Goal: Navigation & Orientation: Find specific page/section

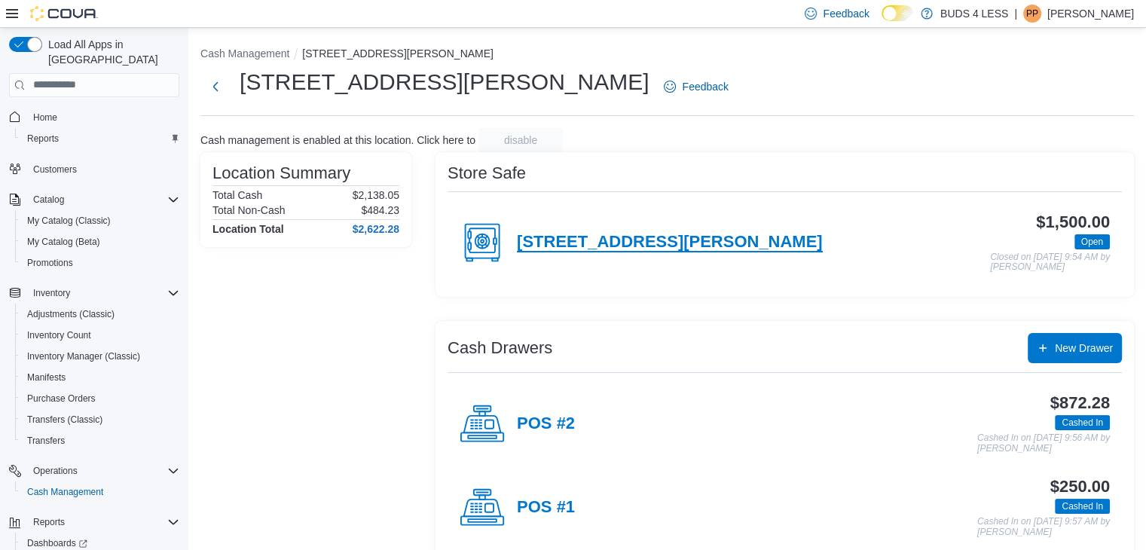
click at [567, 239] on h4 "[STREET_ADDRESS][PERSON_NAME]" at bounding box center [670, 243] width 306 height 20
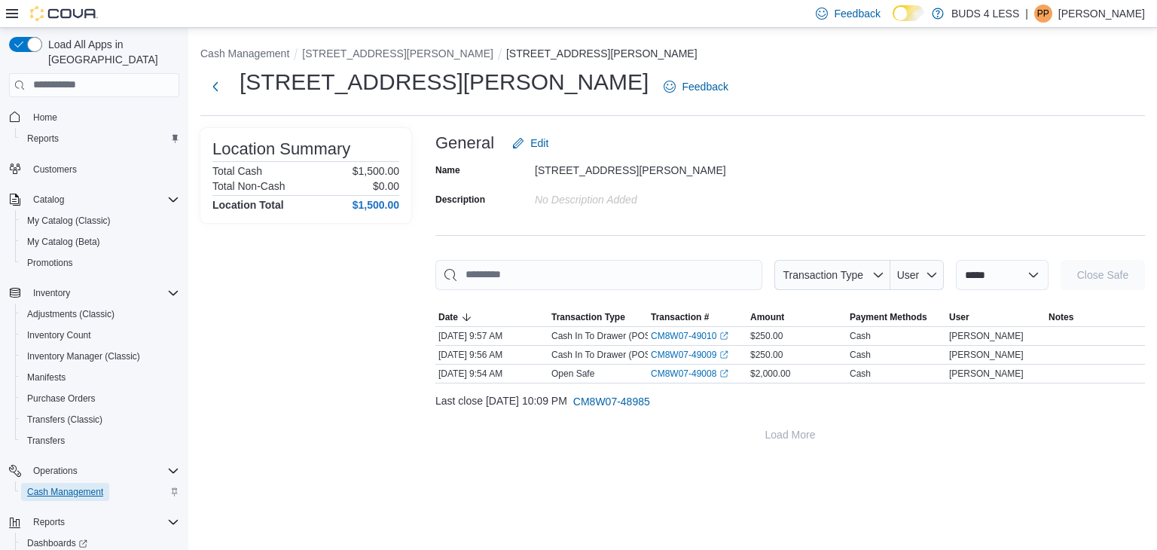
click at [54, 486] on span "Cash Management" at bounding box center [65, 492] width 76 height 12
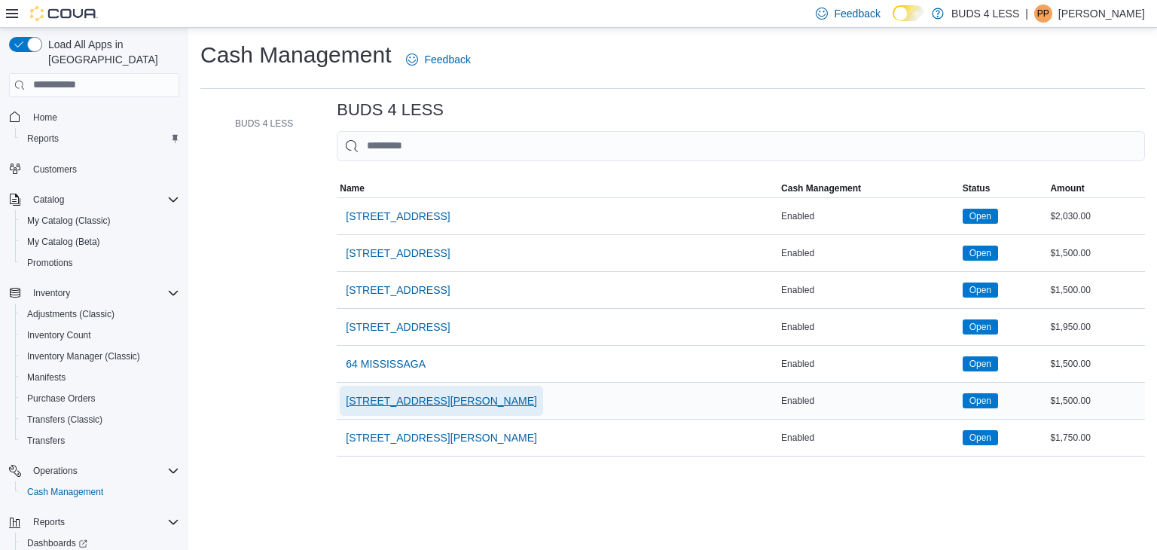
click at [405, 397] on span "[STREET_ADDRESS][PERSON_NAME]" at bounding box center [441, 400] width 191 height 15
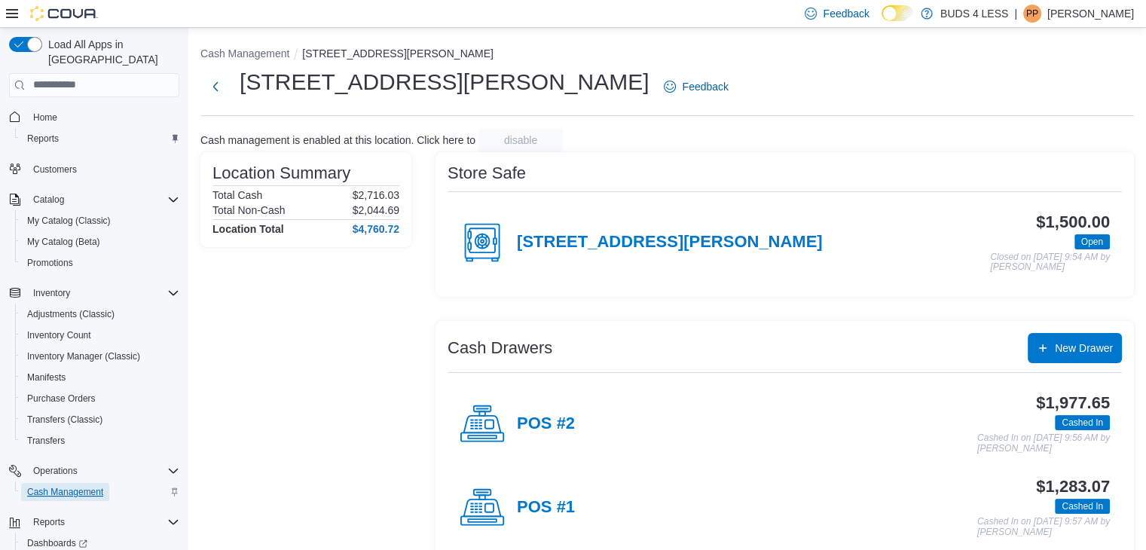
click at [75, 486] on span "Cash Management" at bounding box center [65, 492] width 76 height 12
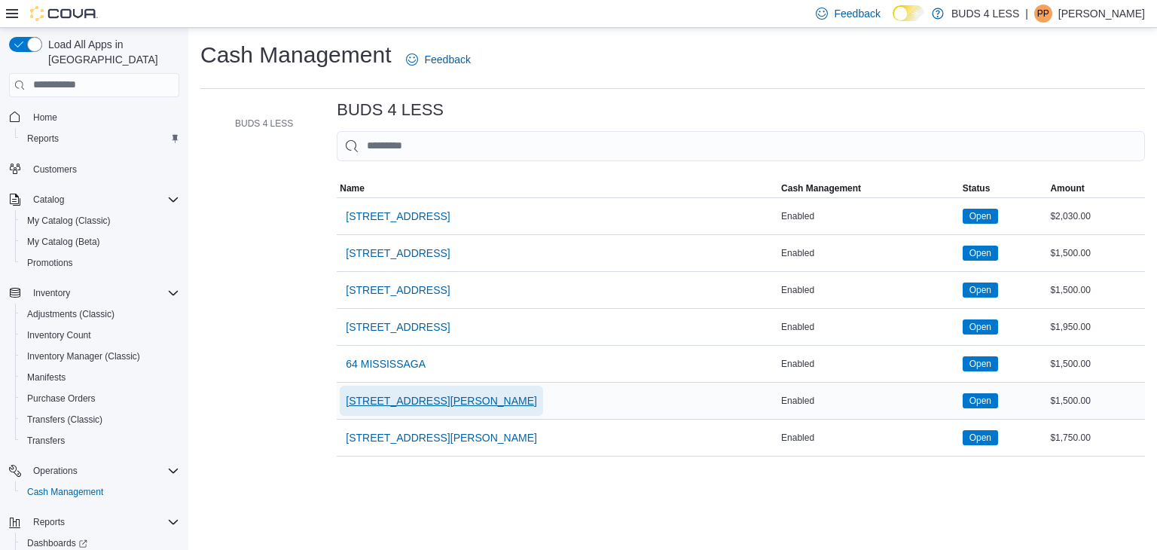
click at [379, 394] on span "[STREET_ADDRESS][PERSON_NAME]" at bounding box center [441, 400] width 191 height 15
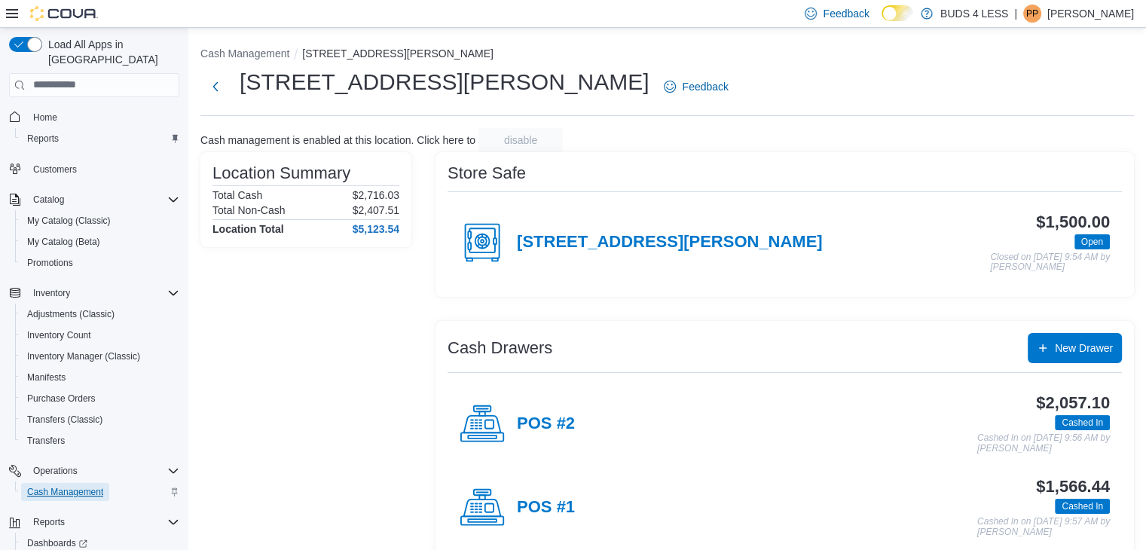
click at [74, 486] on span "Cash Management" at bounding box center [65, 492] width 76 height 12
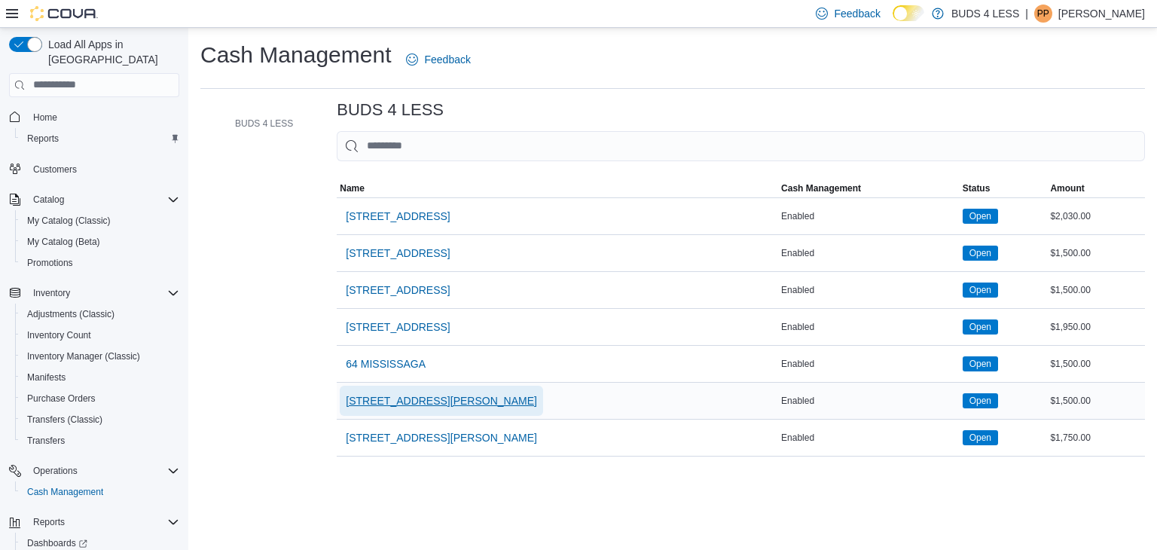
click at [372, 394] on span "[STREET_ADDRESS][PERSON_NAME]" at bounding box center [441, 400] width 191 height 15
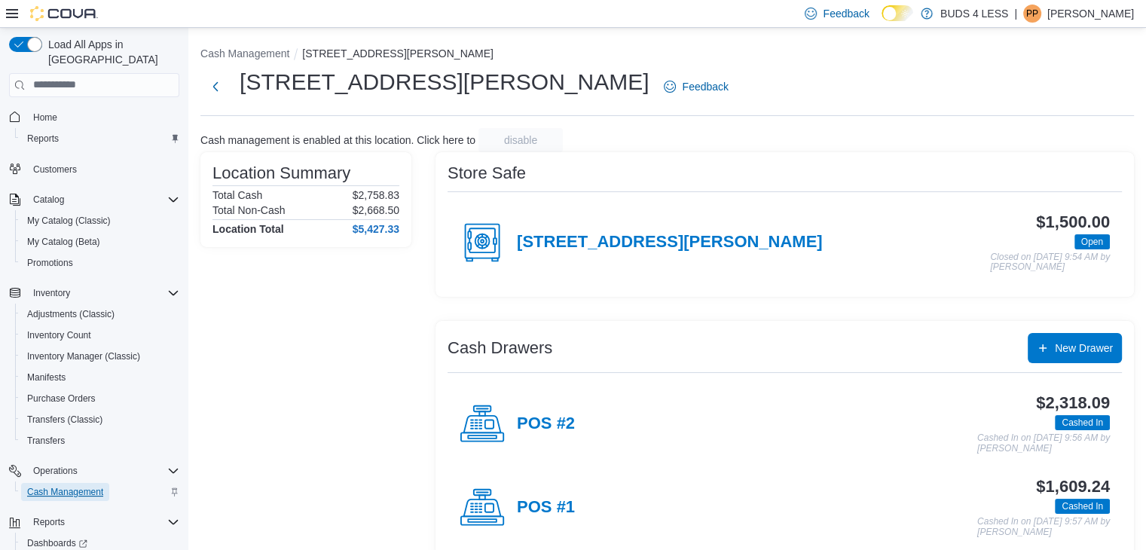
click at [54, 486] on span "Cash Management" at bounding box center [65, 492] width 76 height 12
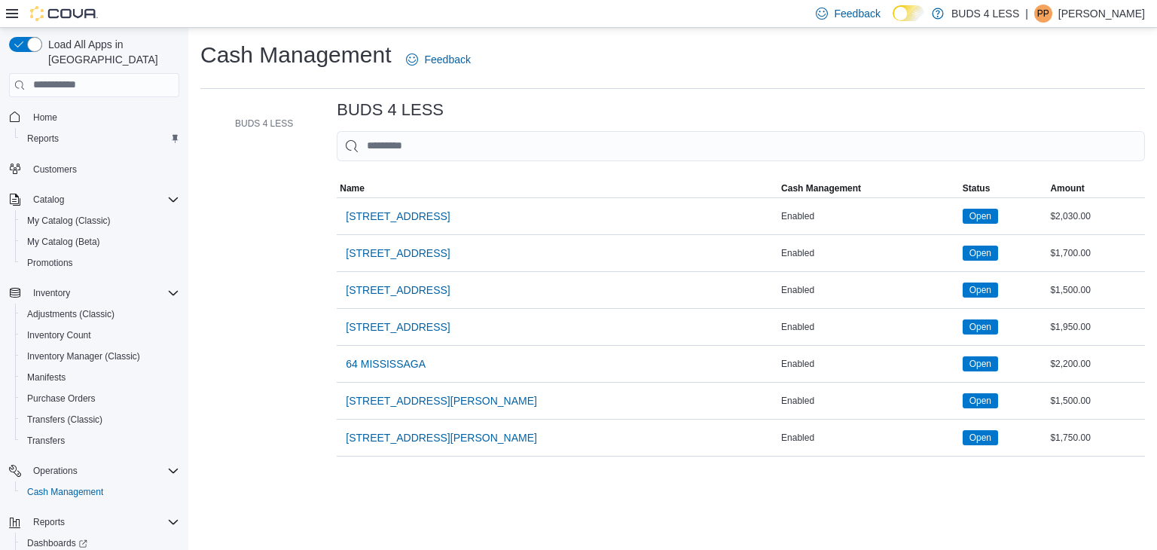
click at [400, 395] on span "[STREET_ADDRESS][PERSON_NAME]" at bounding box center [441, 400] width 191 height 15
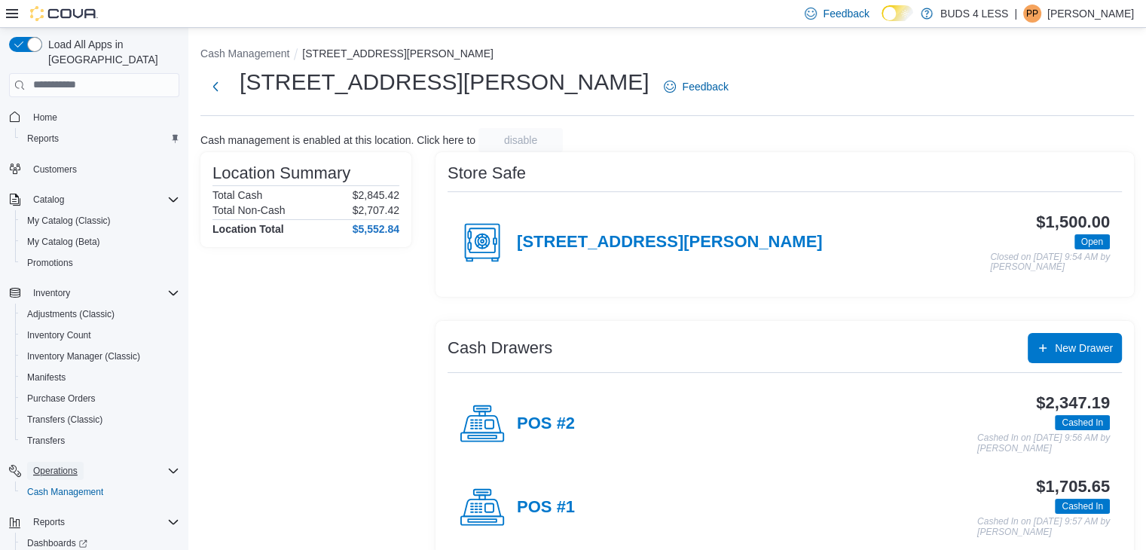
click at [57, 465] on span "Operations" at bounding box center [55, 471] width 44 height 12
click at [72, 465] on span "Operations" at bounding box center [55, 471] width 44 height 12
click at [99, 486] on span "Cash Management" at bounding box center [65, 492] width 76 height 12
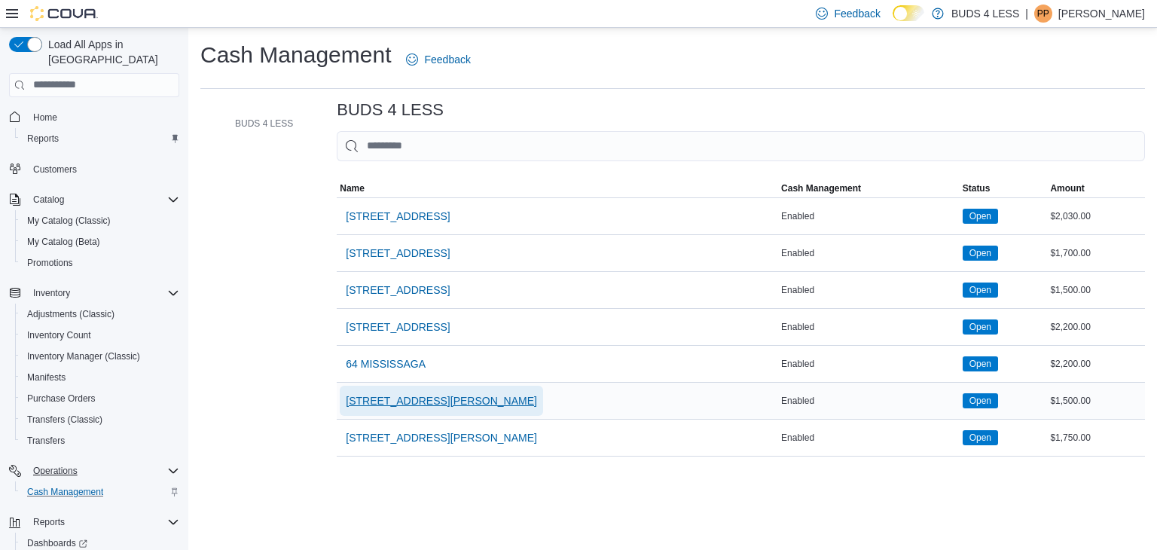
click at [386, 404] on span "[STREET_ADDRESS][PERSON_NAME]" at bounding box center [441, 400] width 191 height 15
